Goal: Check status

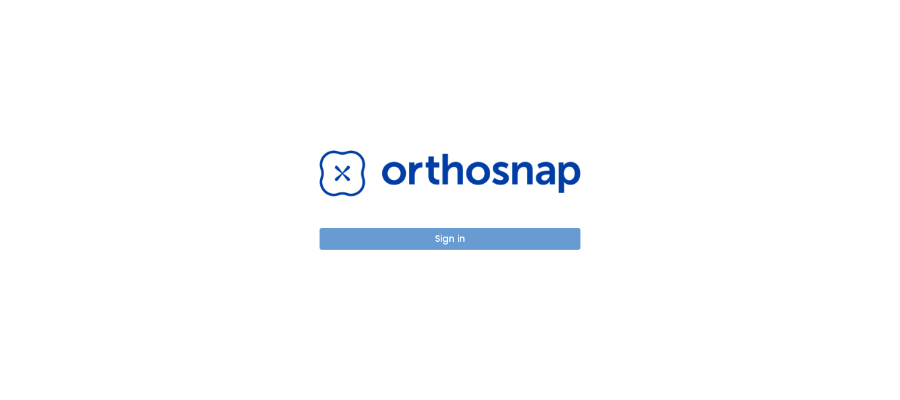
click at [430, 238] on button "Sign in" at bounding box center [449, 239] width 261 height 22
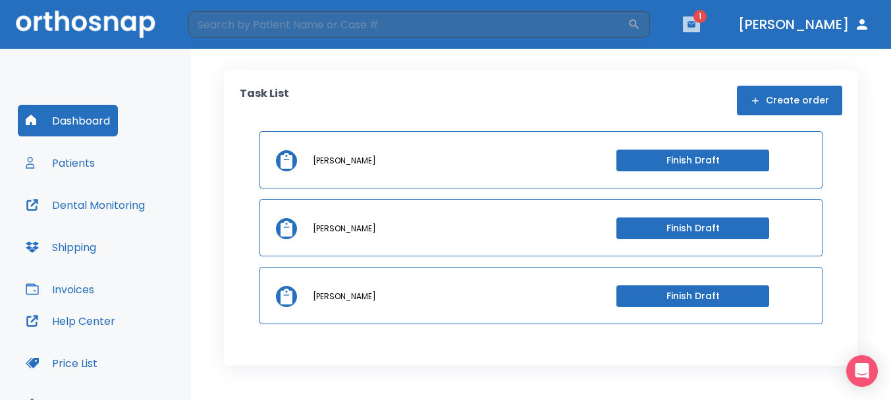
click at [696, 24] on icon "button" at bounding box center [691, 24] width 9 height 9
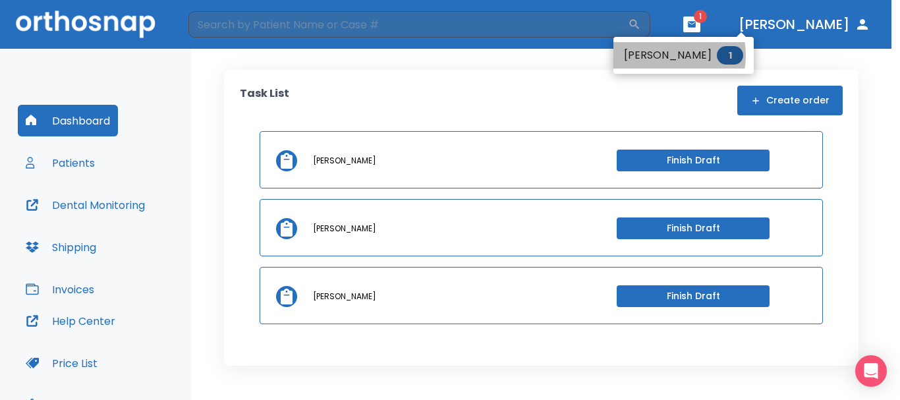
click at [661, 55] on li "[PERSON_NAME] 1" at bounding box center [683, 55] width 140 height 26
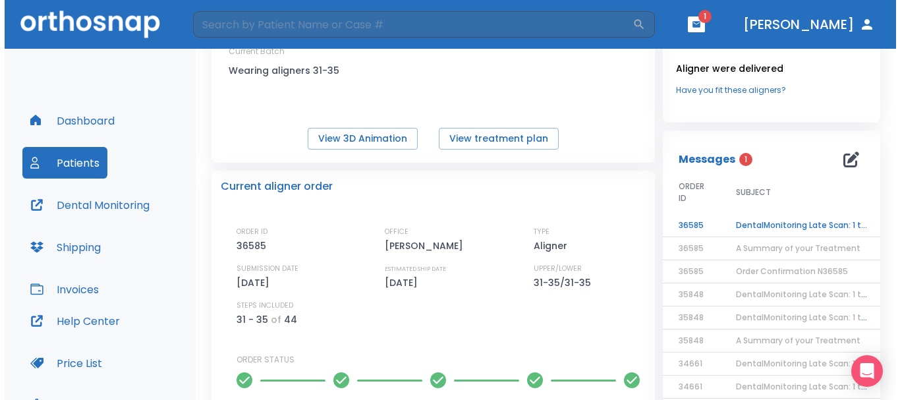
scroll to position [198, 0]
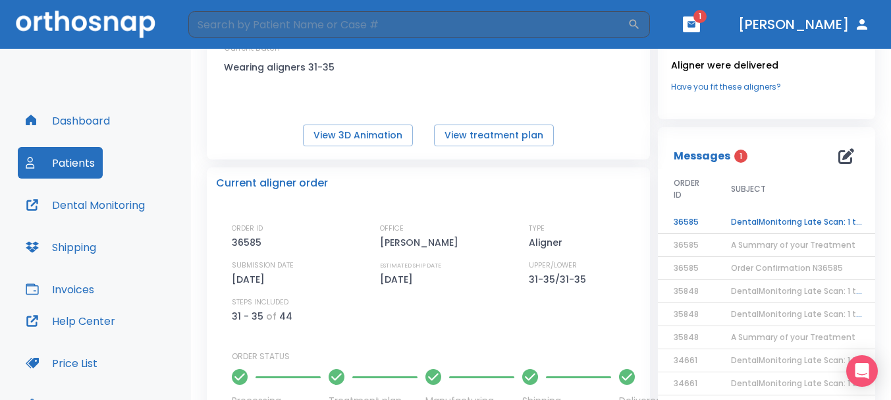
click at [775, 222] on td "DentalMonitoring Late Scan: 1 to 2 Weeks Notification" at bounding box center [797, 222] width 165 height 23
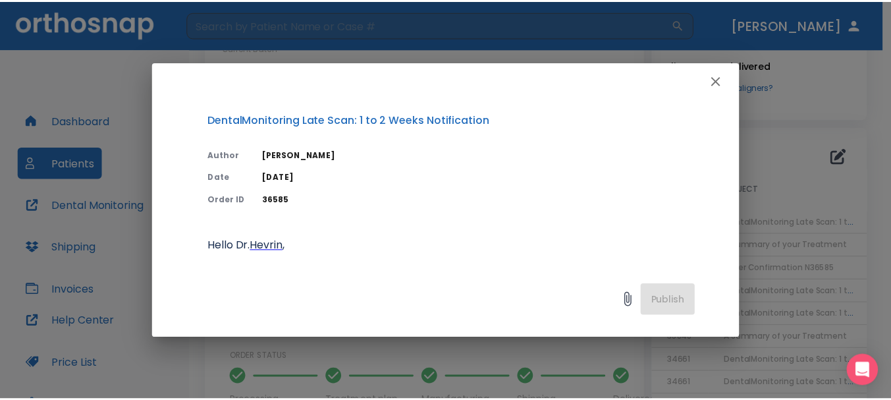
scroll to position [132, 0]
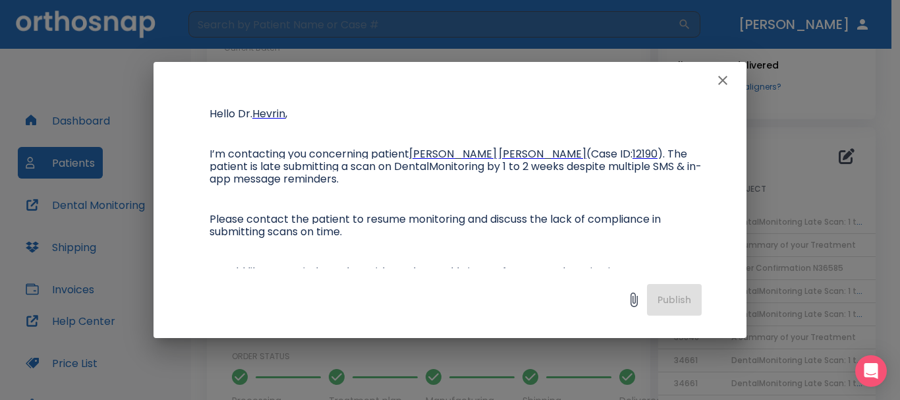
click at [719, 77] on icon "button" at bounding box center [722, 80] width 9 height 9
